Goal: Task Accomplishment & Management: Use online tool/utility

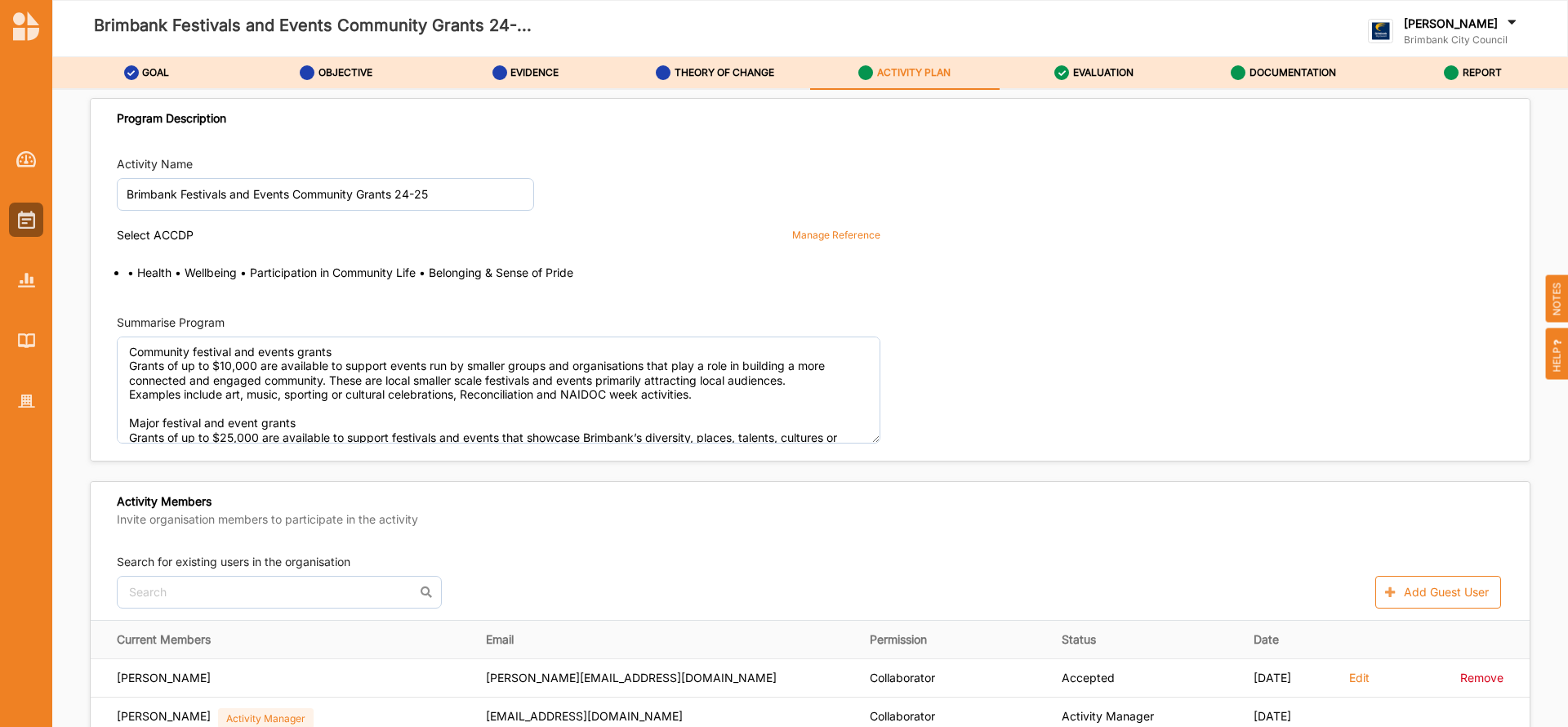
scroll to position [2422, 0]
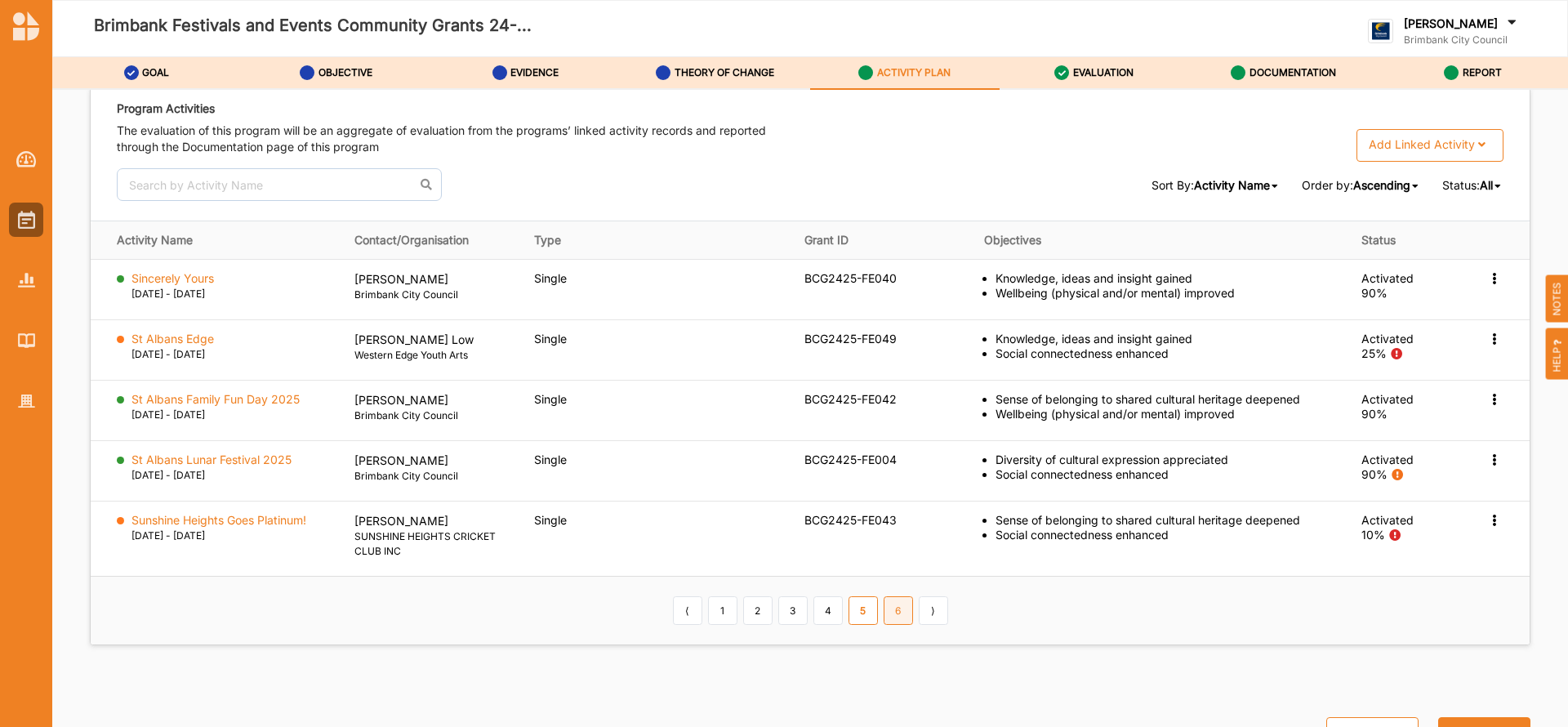
click at [894, 615] on link "6" at bounding box center [898, 610] width 29 height 28
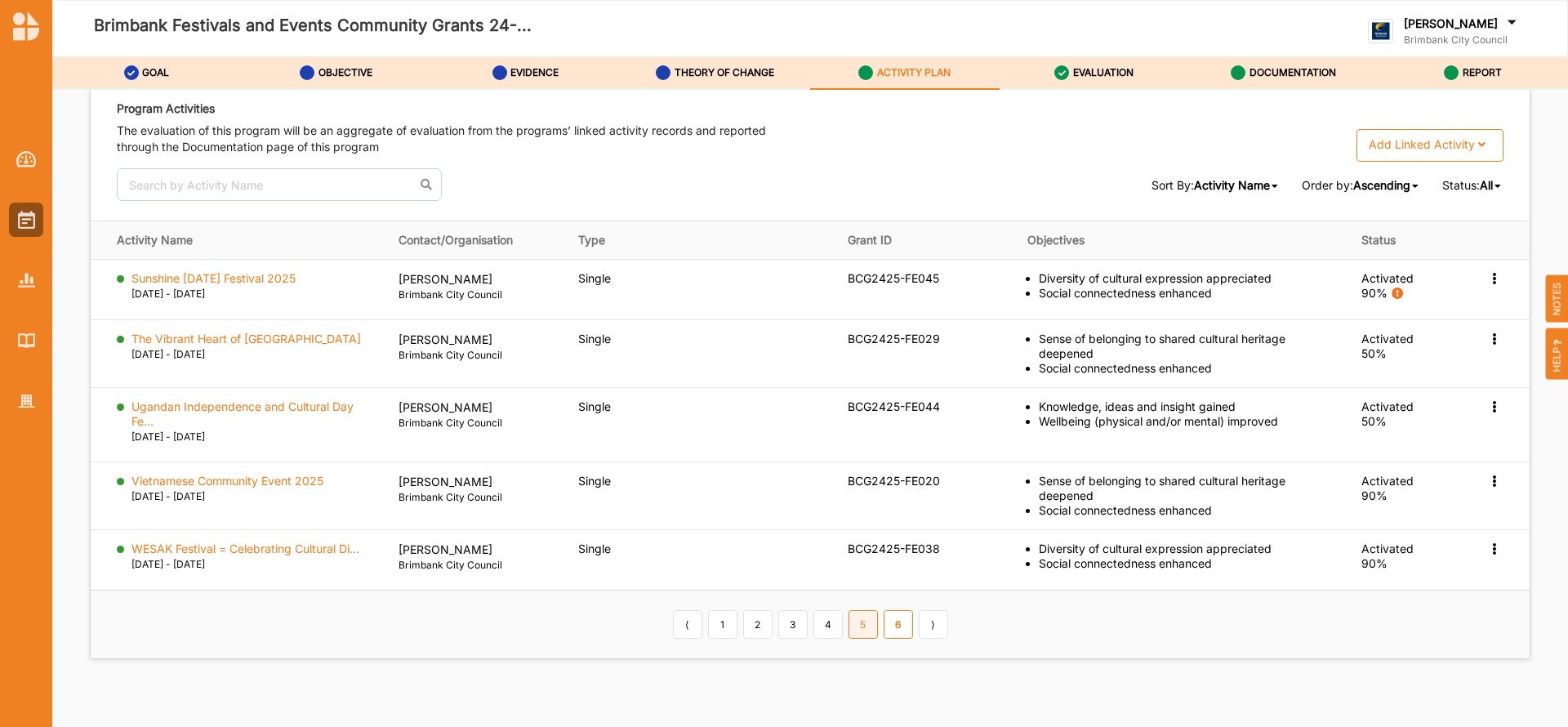
click at [867, 625] on link "5" at bounding box center [863, 624] width 29 height 28
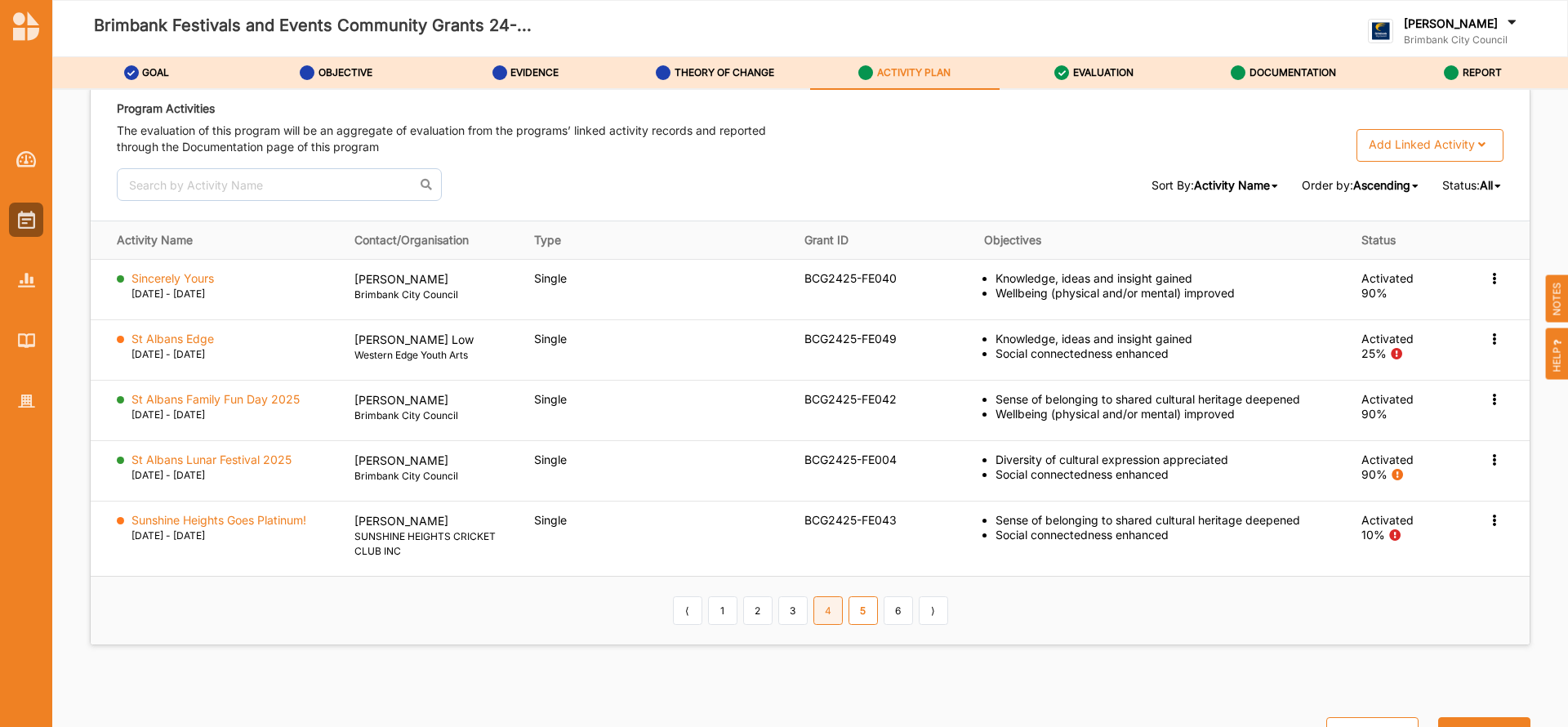
click at [834, 615] on link "4" at bounding box center [828, 610] width 29 height 28
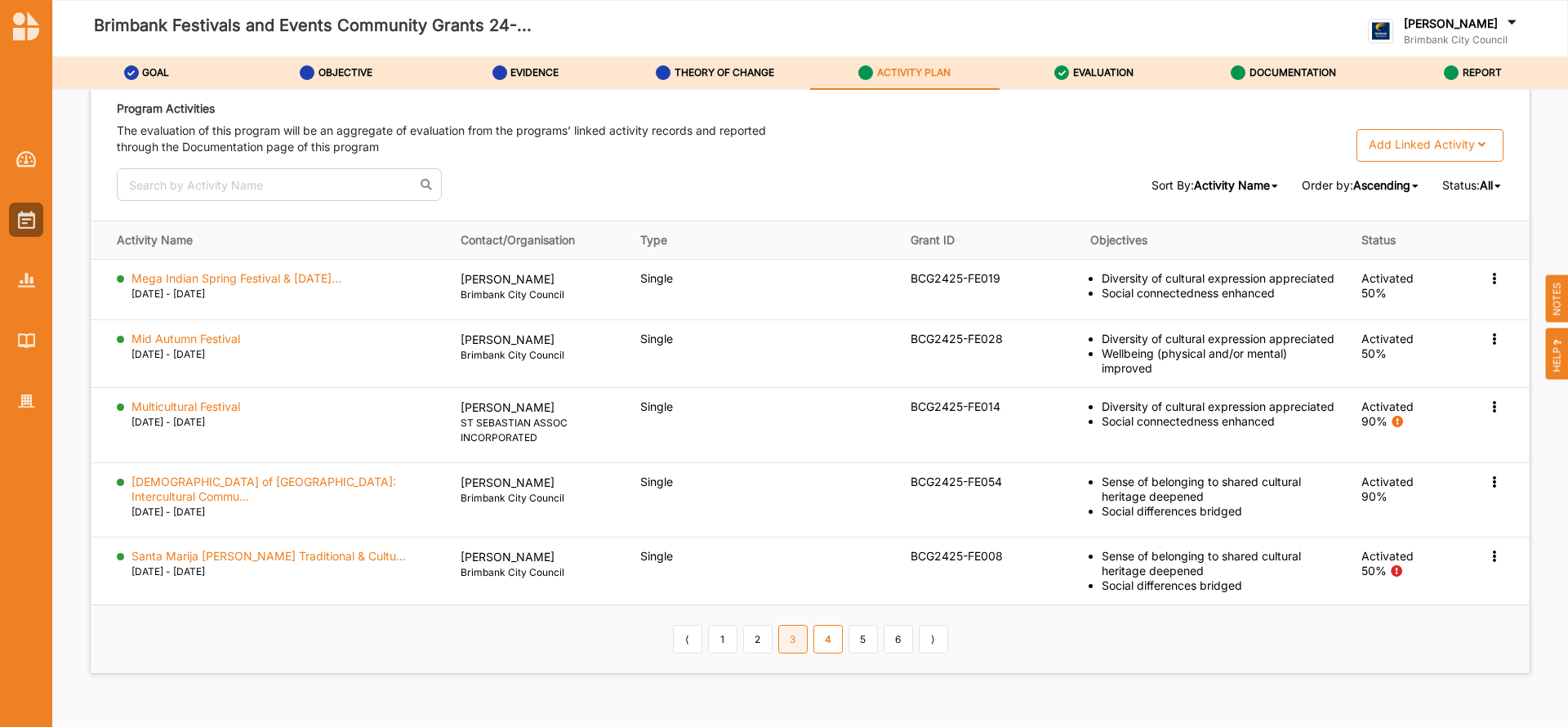
click at [785, 625] on link "3" at bounding box center [793, 639] width 29 height 28
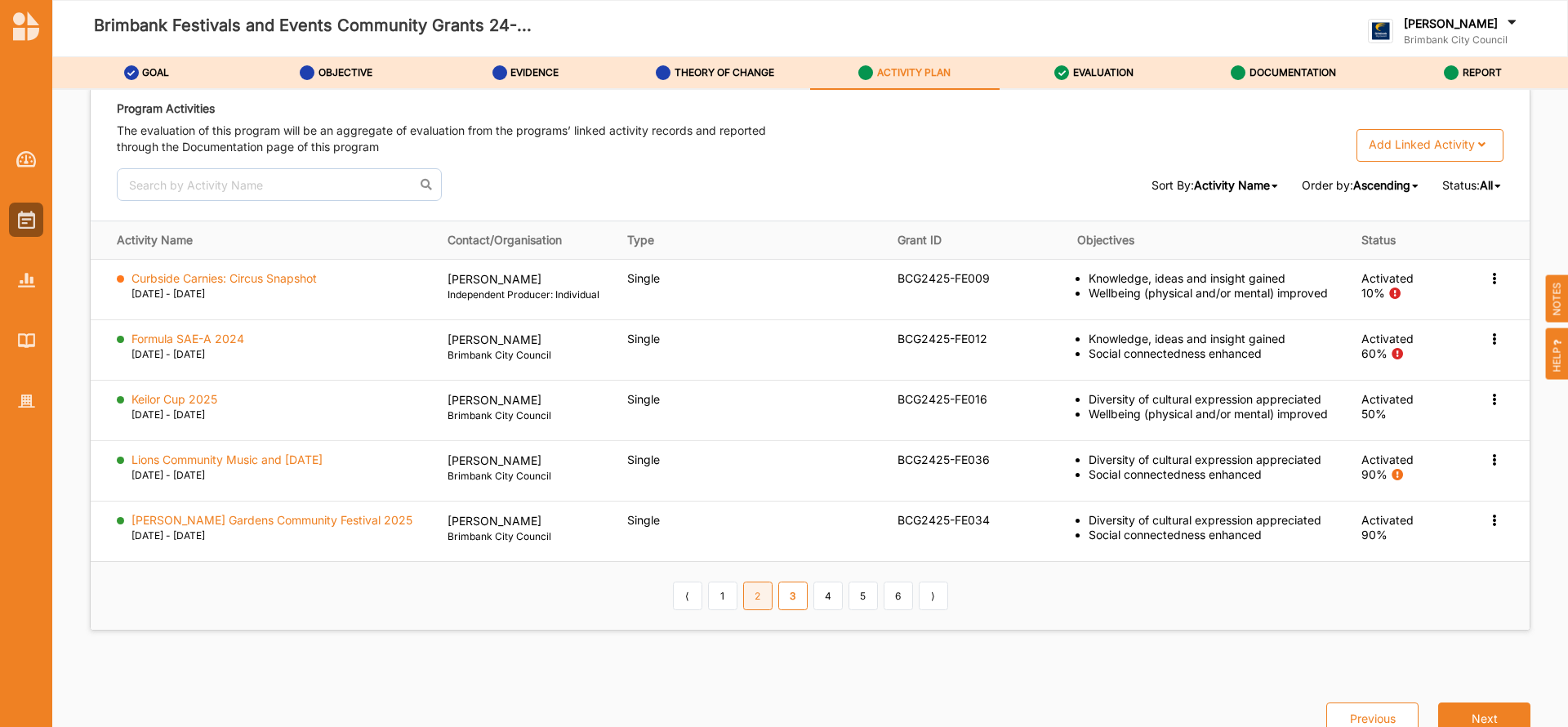
click at [758, 603] on link "2" at bounding box center [758, 595] width 29 height 28
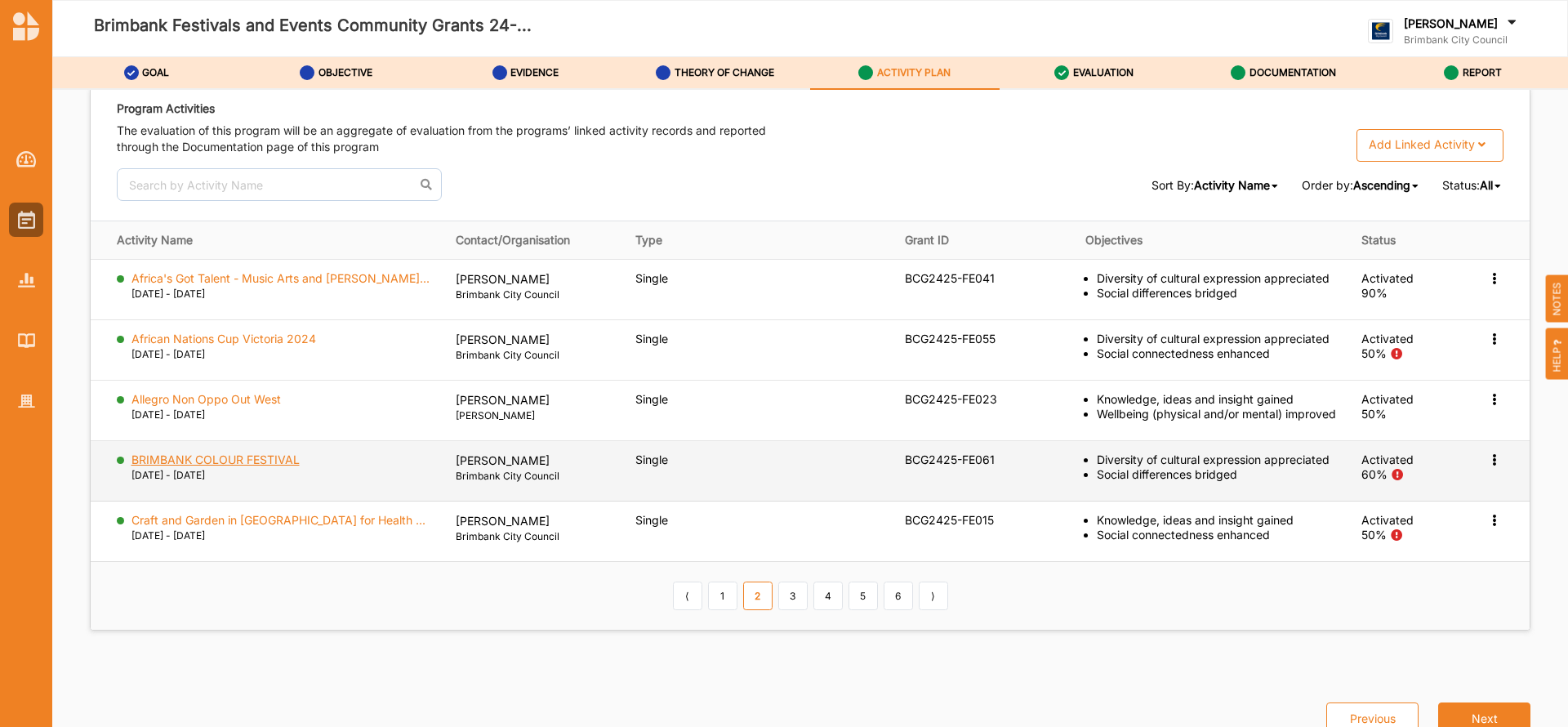
click at [280, 458] on label "BRIMBANK COLOUR FESTIVAL" at bounding box center [216, 459] width 169 height 15
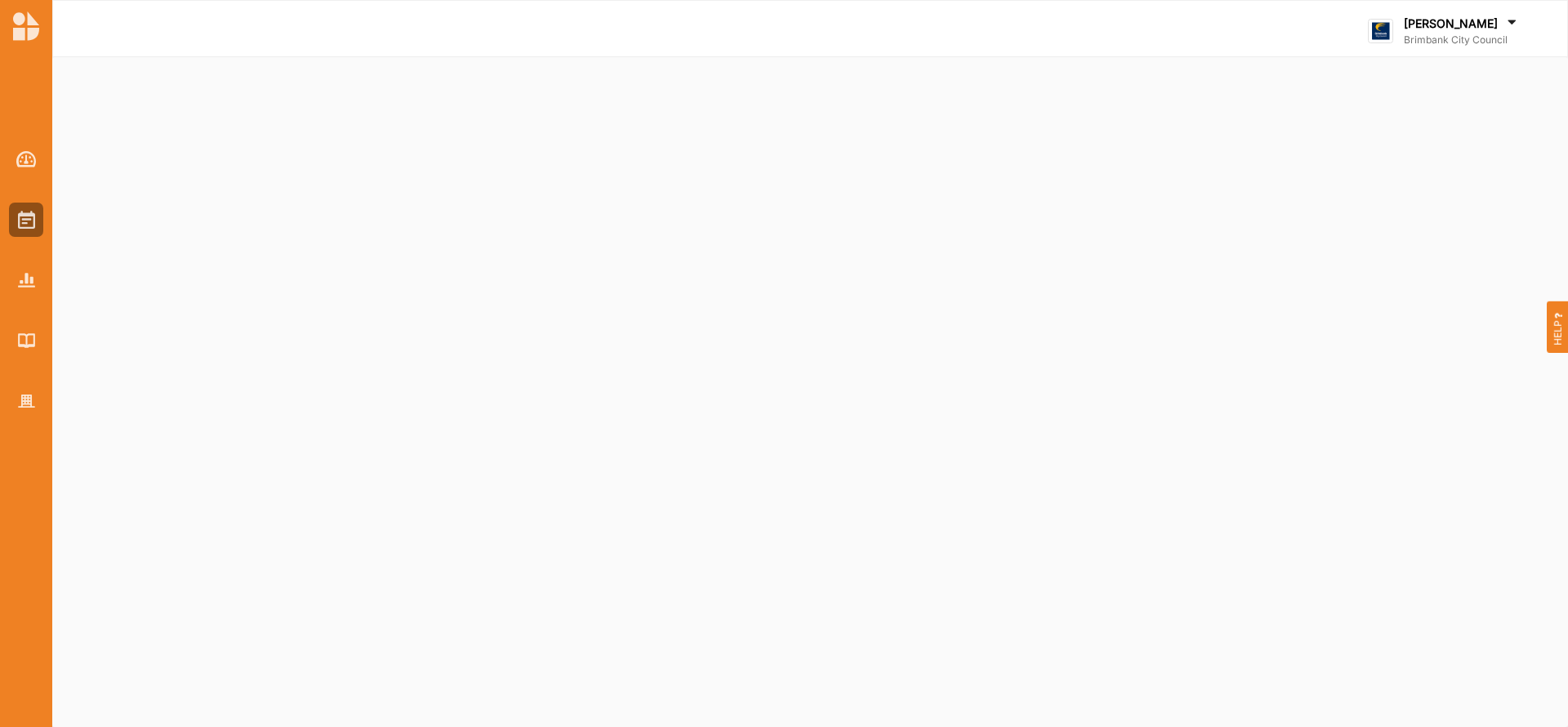
select select "2"
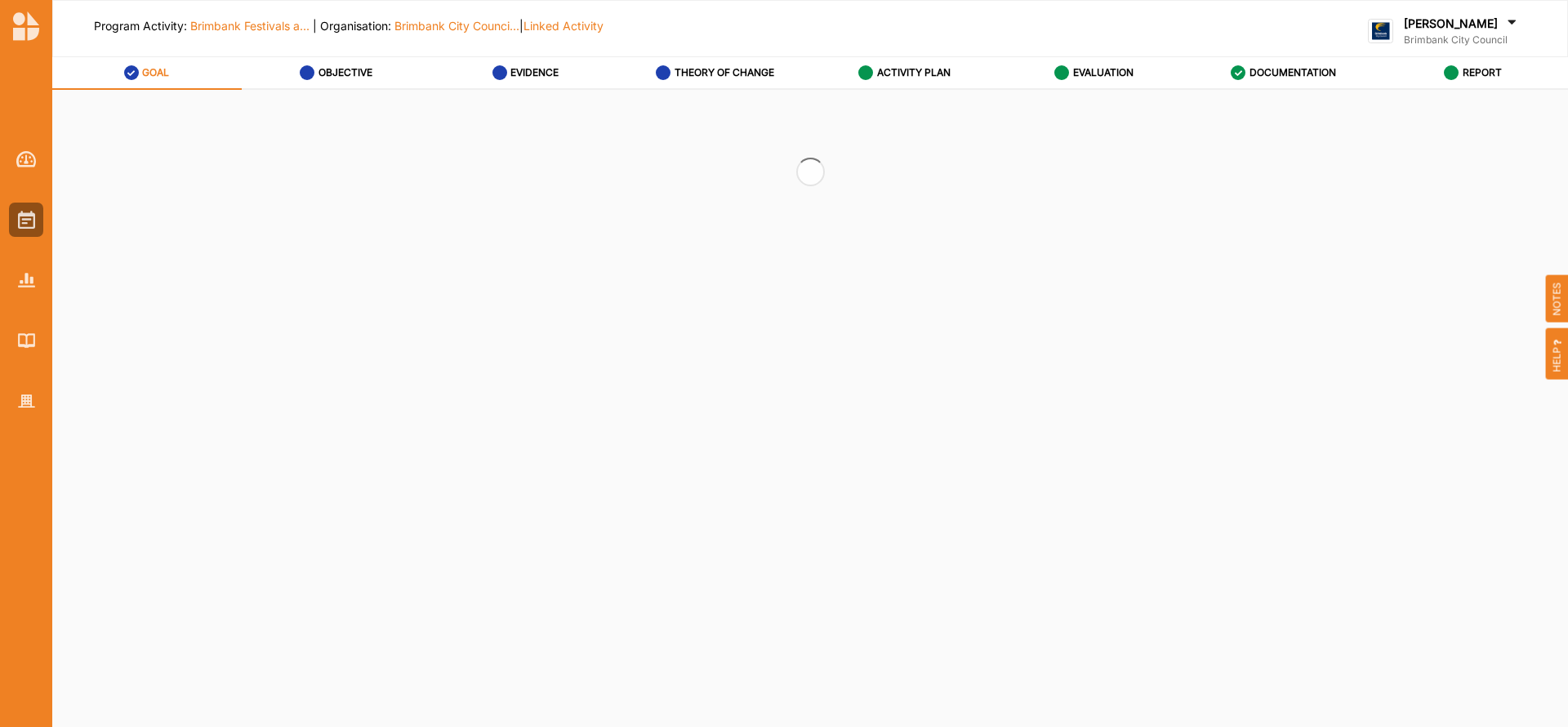
select select "2"
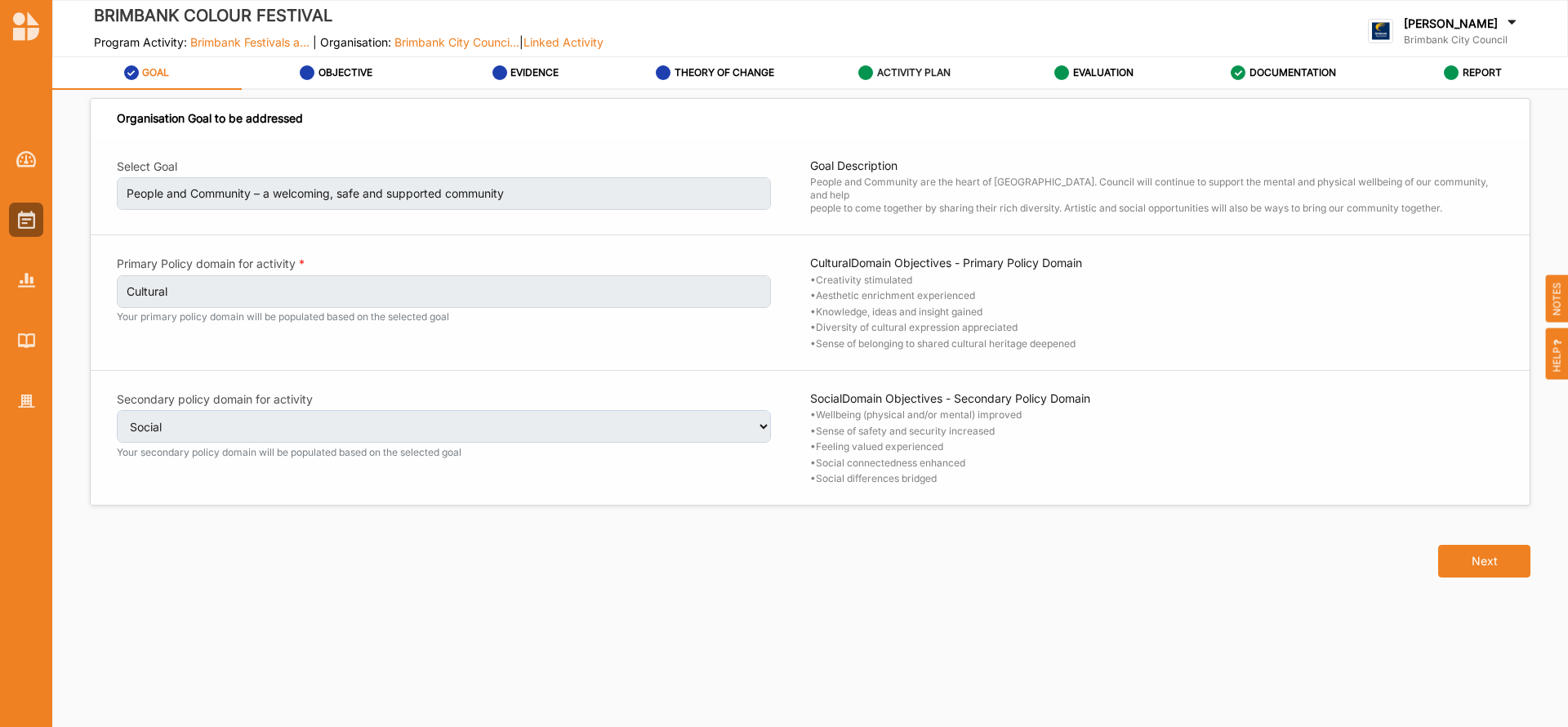
click at [902, 76] on label "ACTIVITY PLAN" at bounding box center [914, 72] width 74 height 13
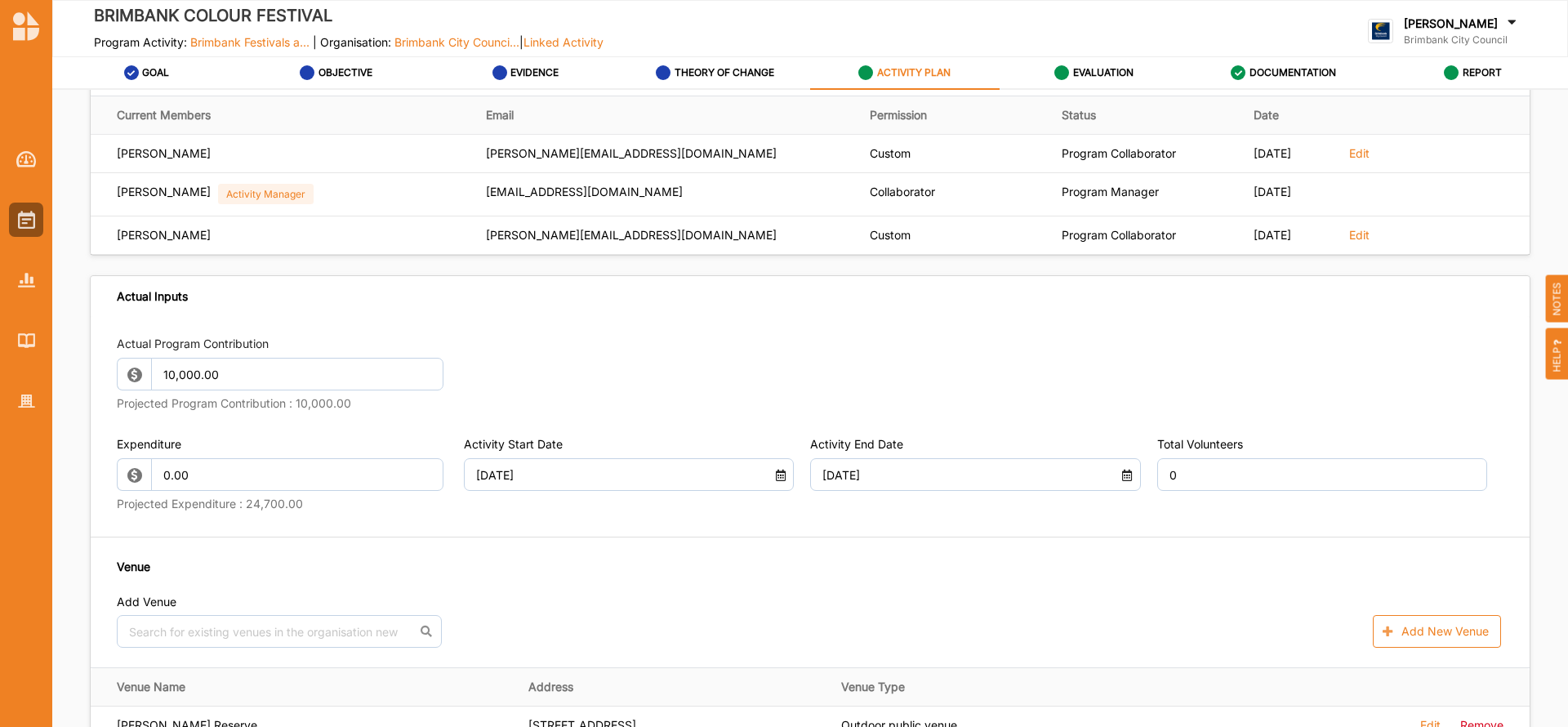
scroll to position [653, 0]
